Goal: Navigation & Orientation: Find specific page/section

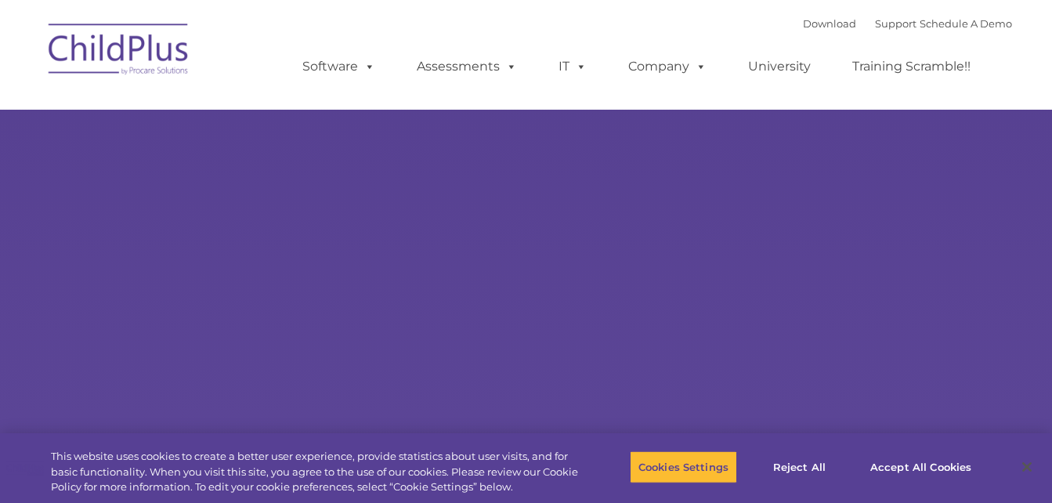
select select "MEDIUM"
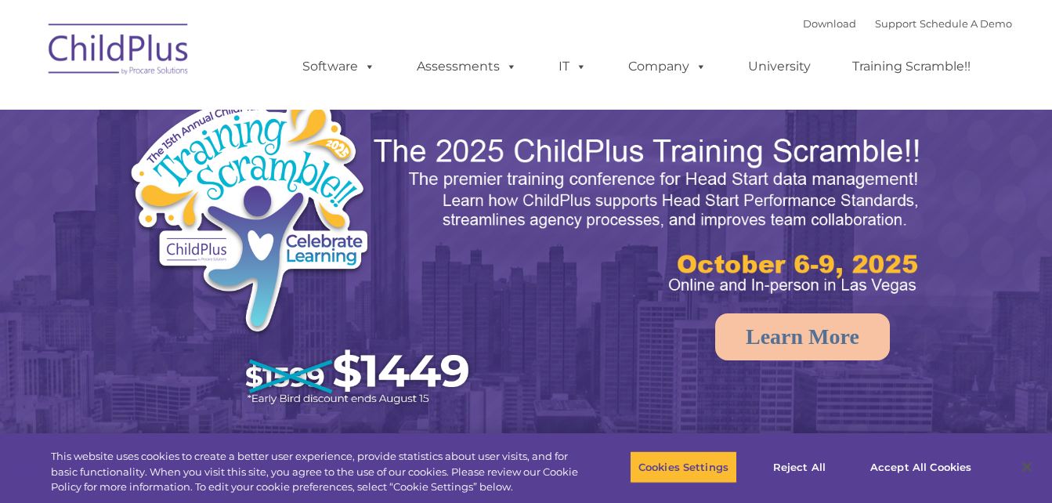
select select "MEDIUM"
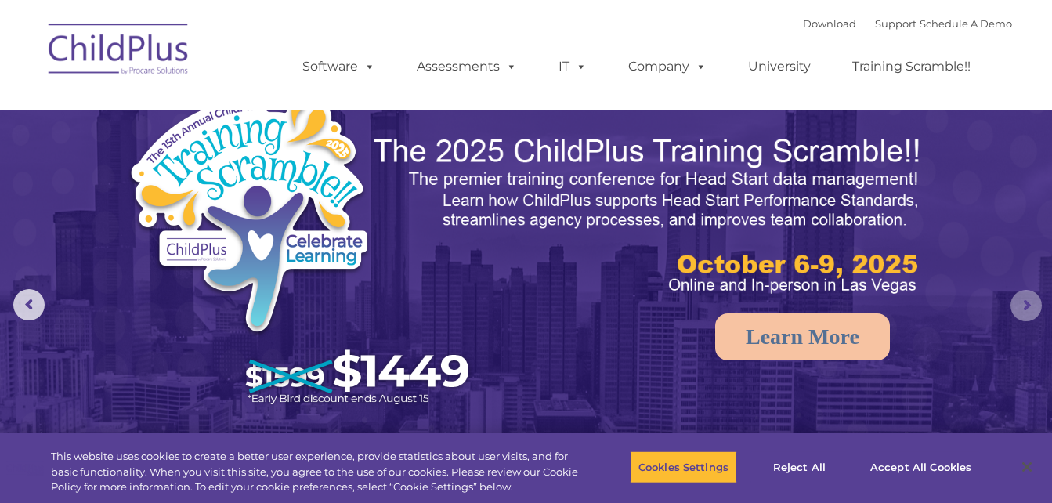
click at [1026, 303] on rs-arrow at bounding box center [1025, 305] width 31 height 31
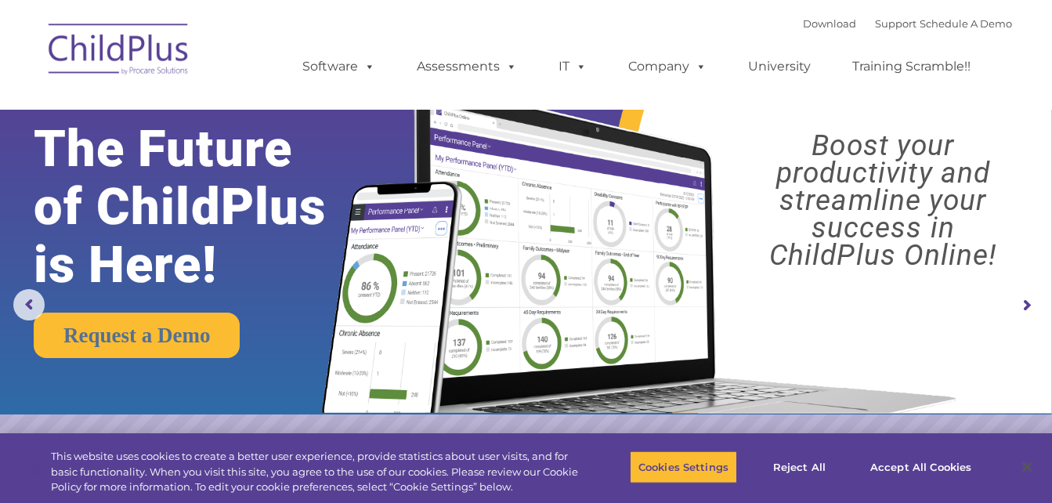
click at [1026, 303] on rs-arrow at bounding box center [1025, 305] width 31 height 31
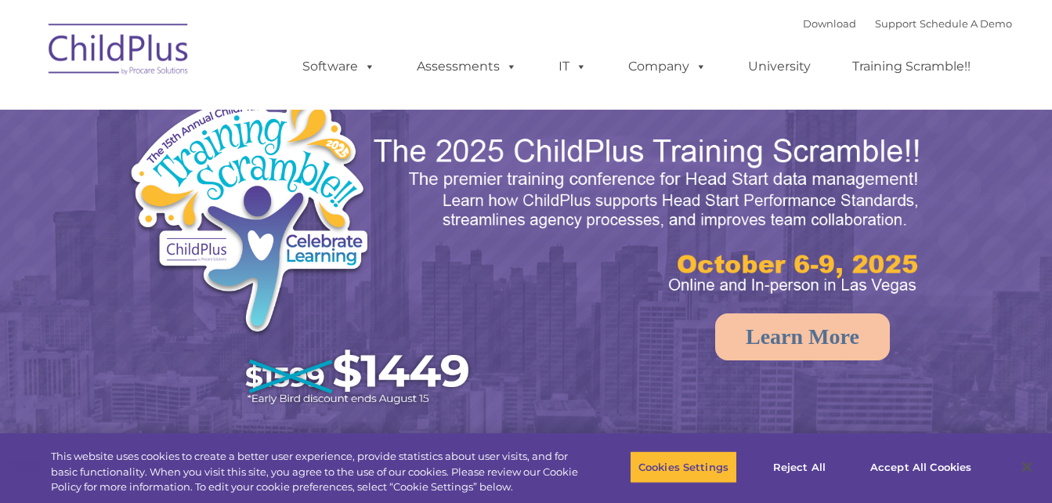
select select "MEDIUM"
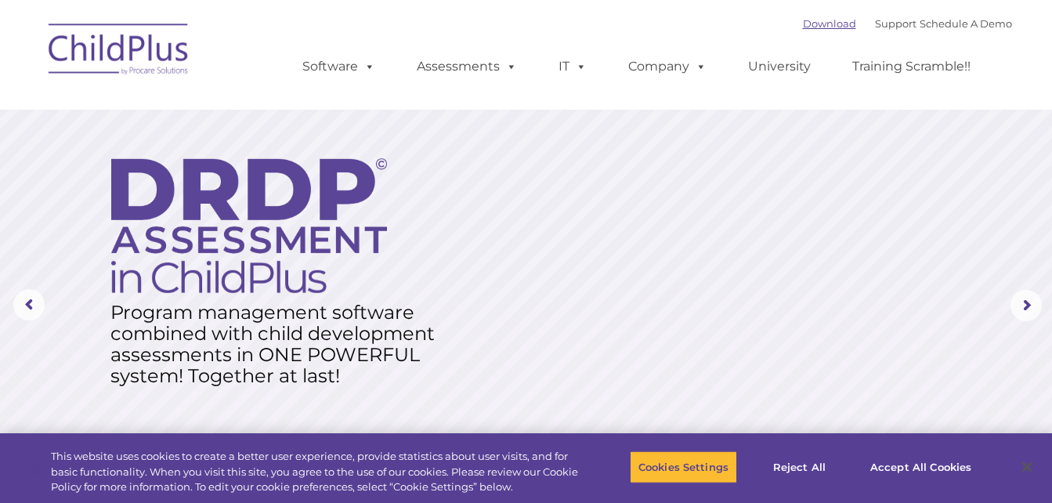
click at [803, 20] on link "Download" at bounding box center [829, 23] width 53 height 13
